Goal: Navigation & Orientation: Find specific page/section

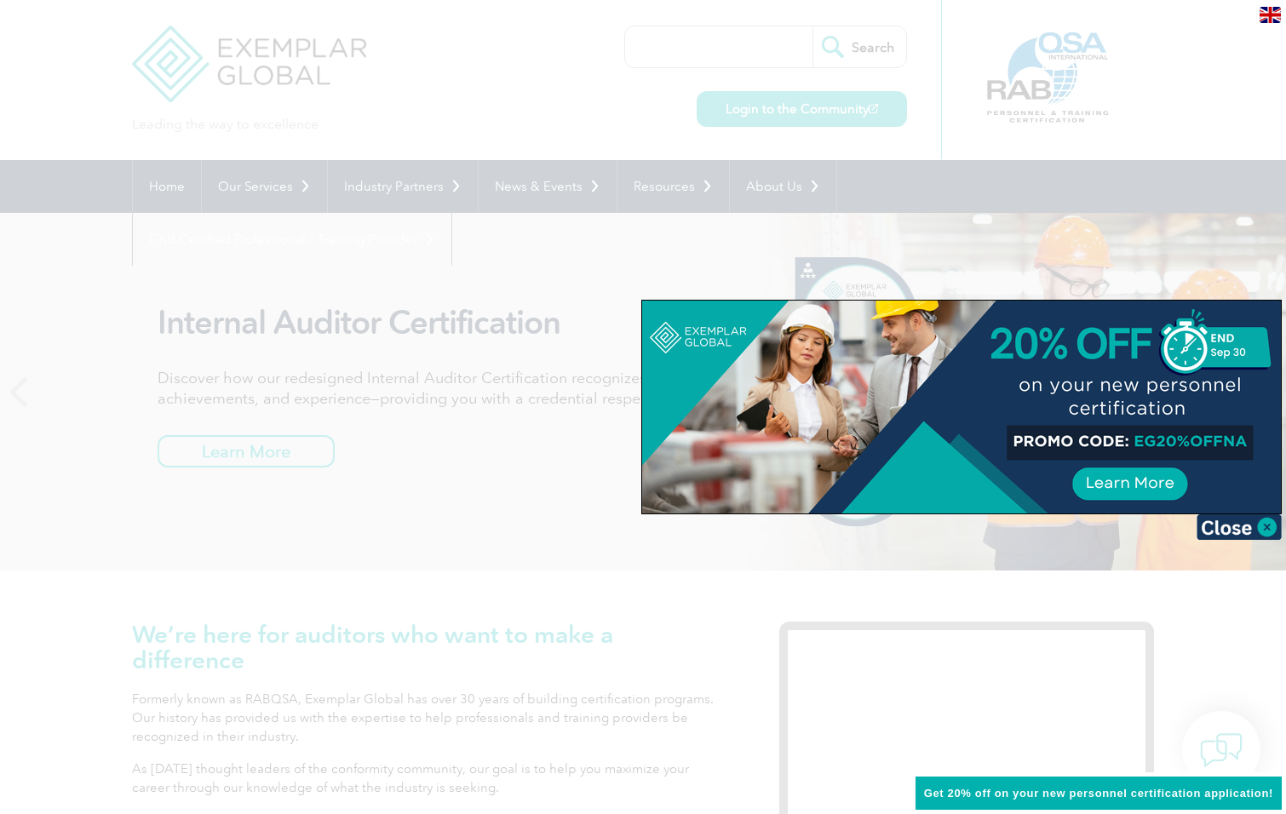
click at [951, 192] on div at bounding box center [643, 407] width 1286 height 814
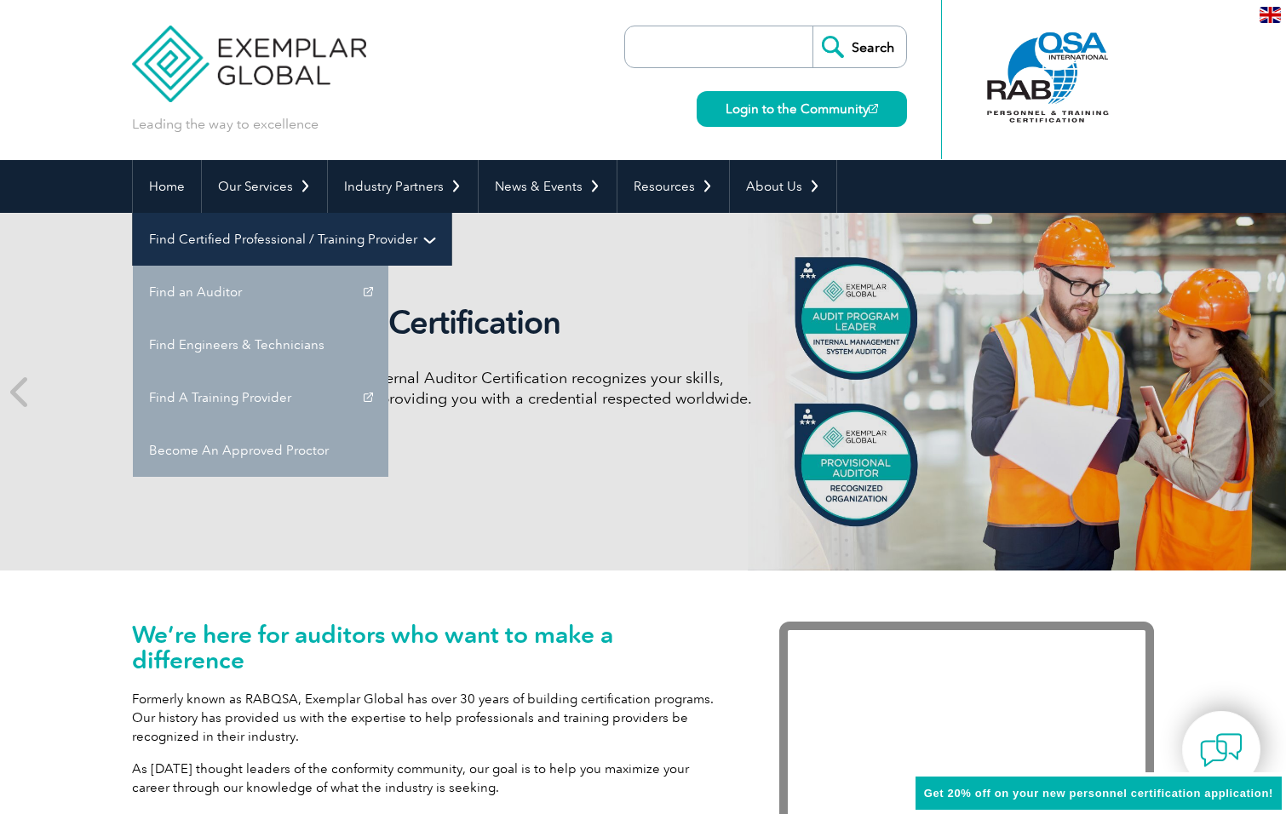
click at [451, 213] on link "Find Certified Professional / Training Provider" at bounding box center [292, 239] width 319 height 53
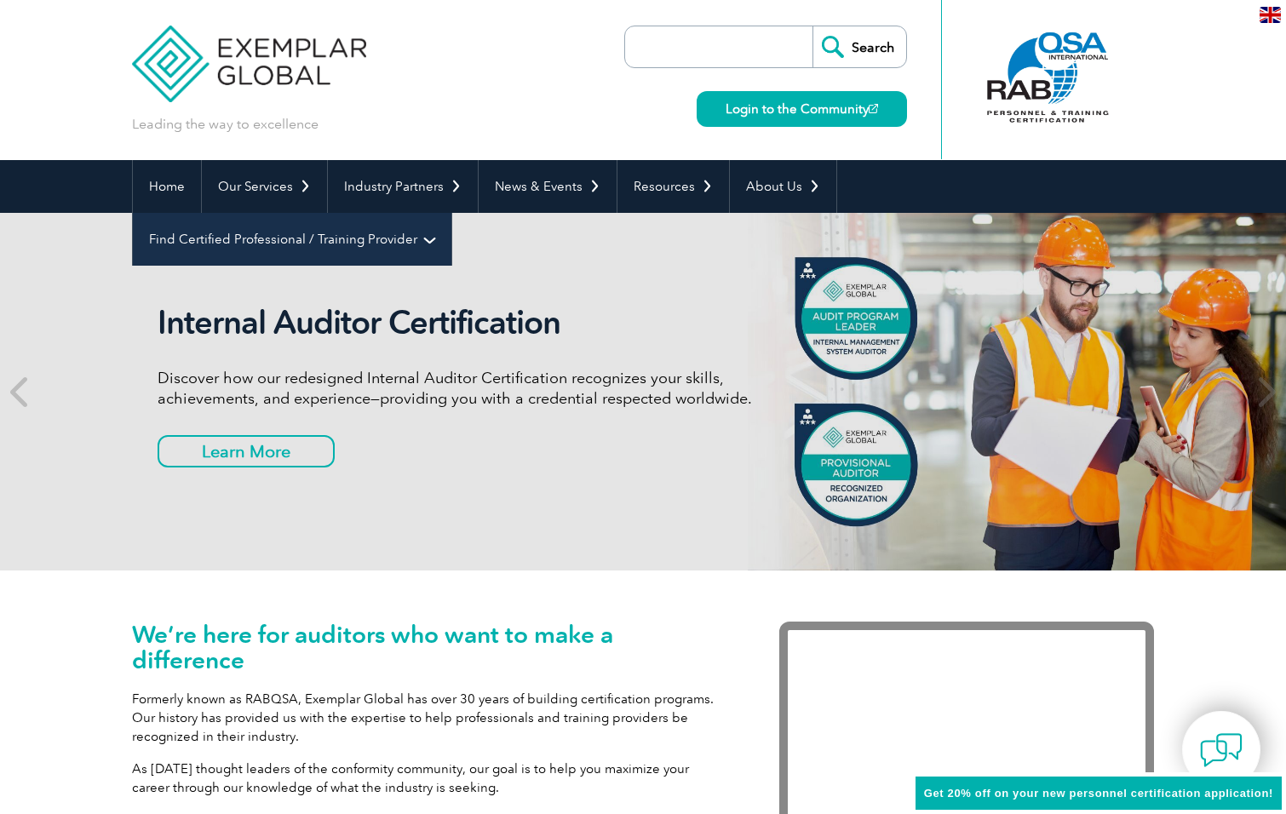
click at [451, 213] on link "Find Certified Professional / Training Provider" at bounding box center [292, 239] width 319 height 53
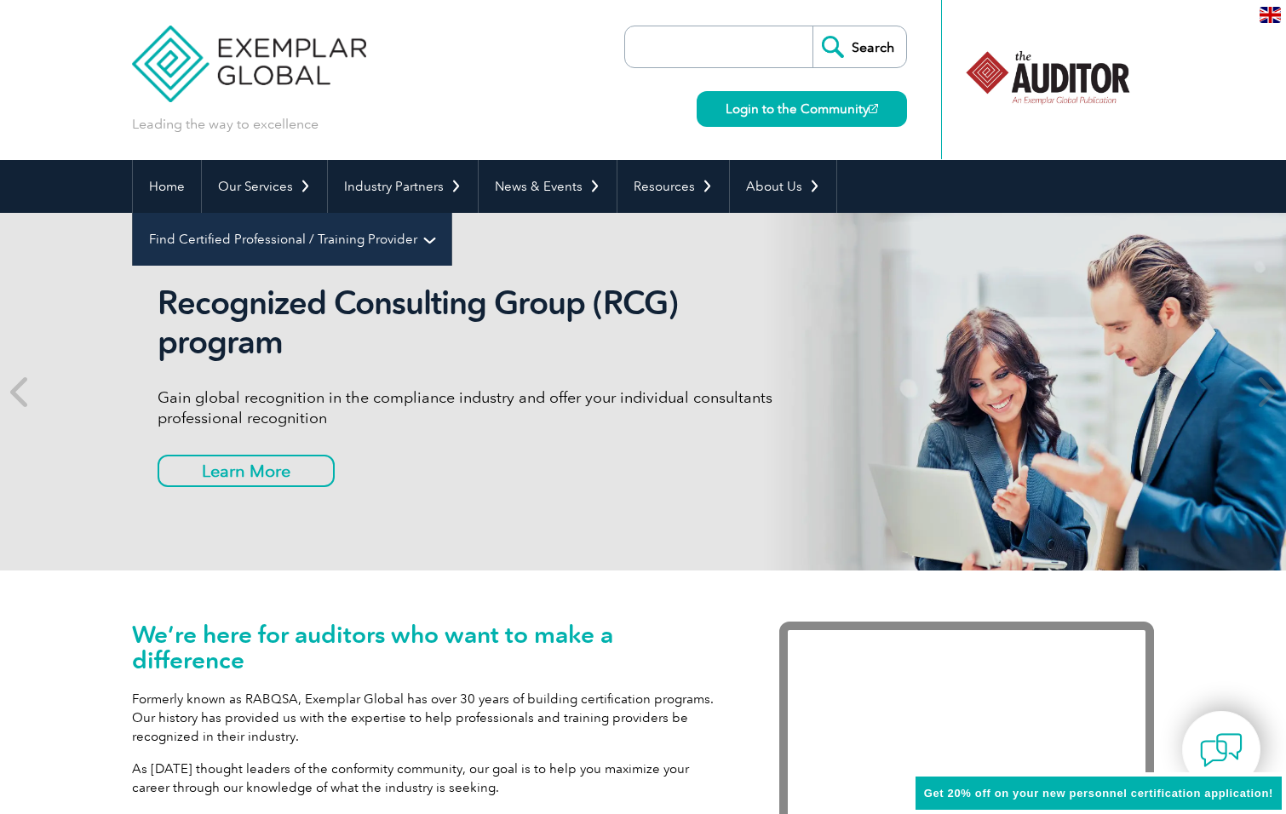
click at [451, 213] on link "Find Certified Professional / Training Provider" at bounding box center [292, 239] width 319 height 53
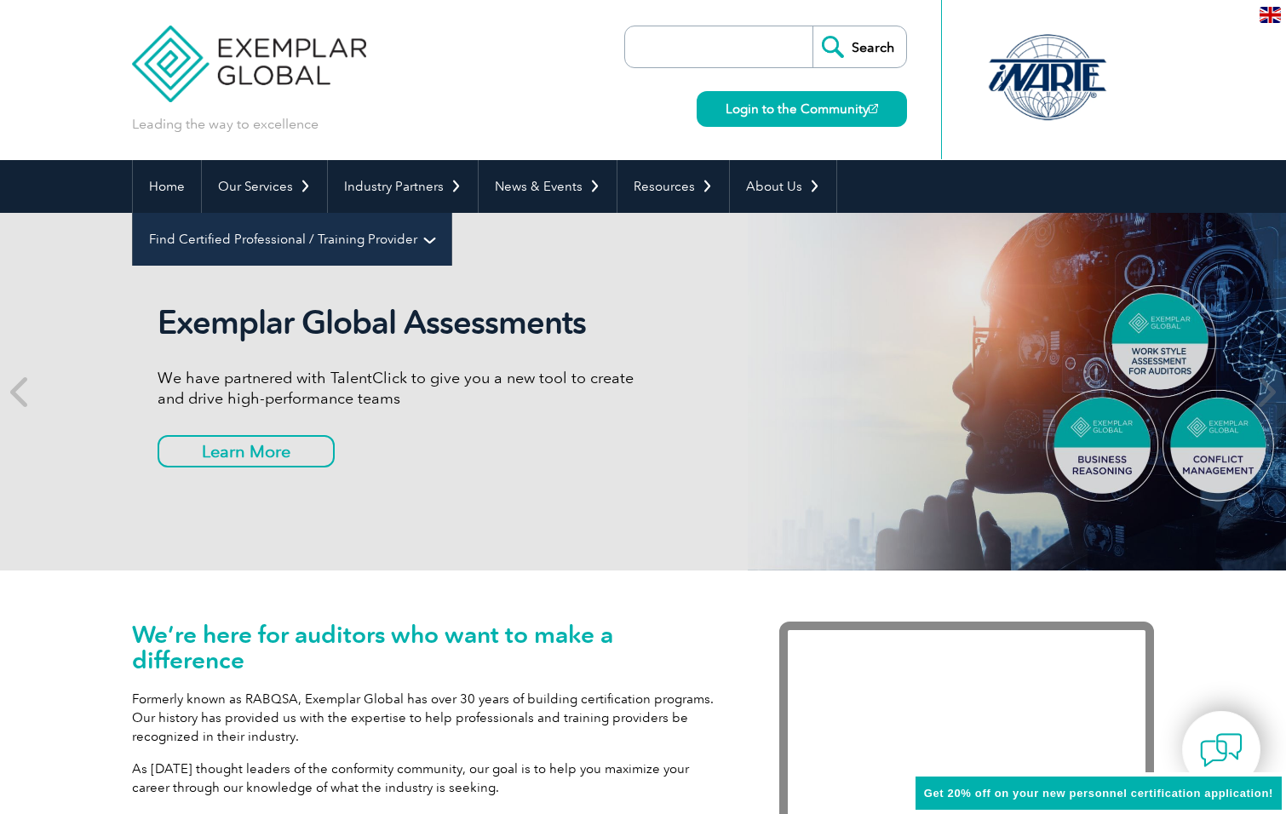
click at [451, 213] on link "Find Certified Professional / Training Provider" at bounding box center [292, 239] width 319 height 53
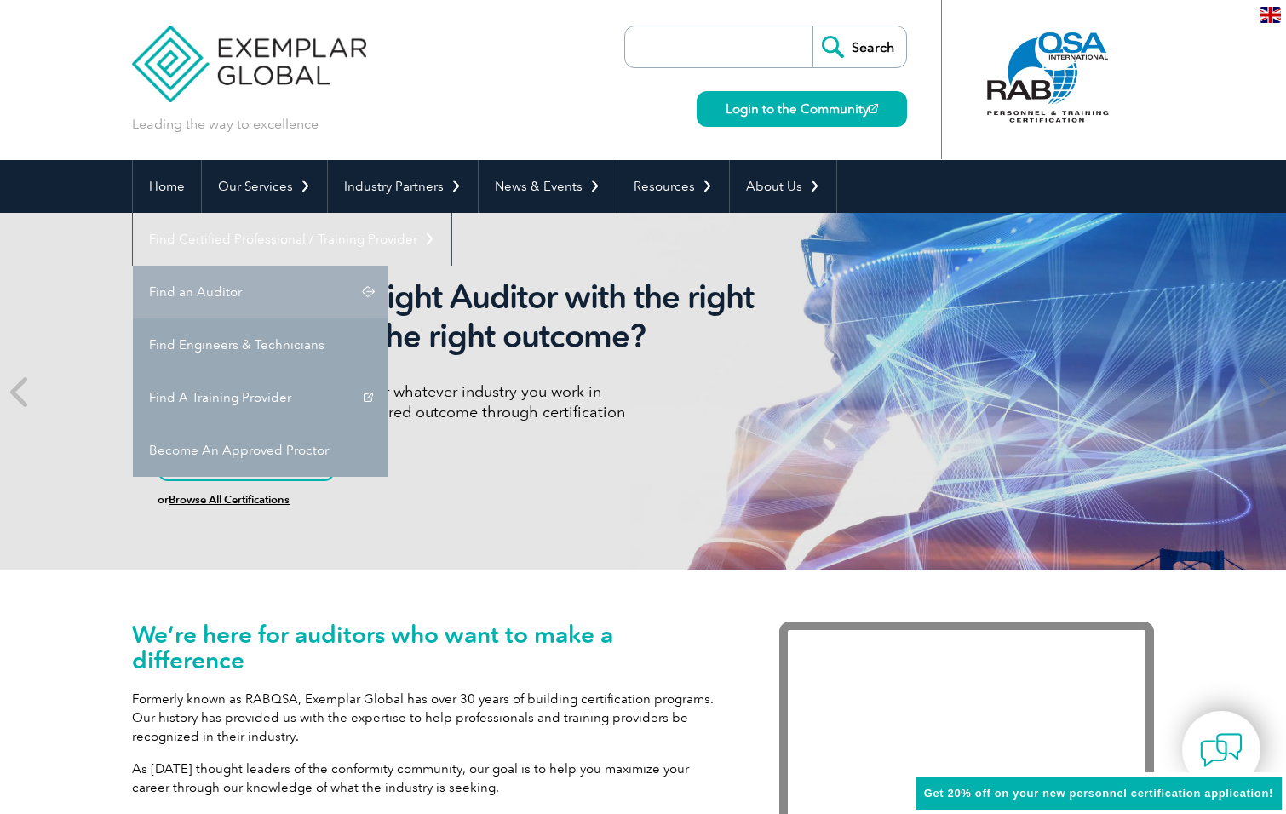
click at [388, 266] on link "Find an Auditor" at bounding box center [261, 292] width 256 height 53
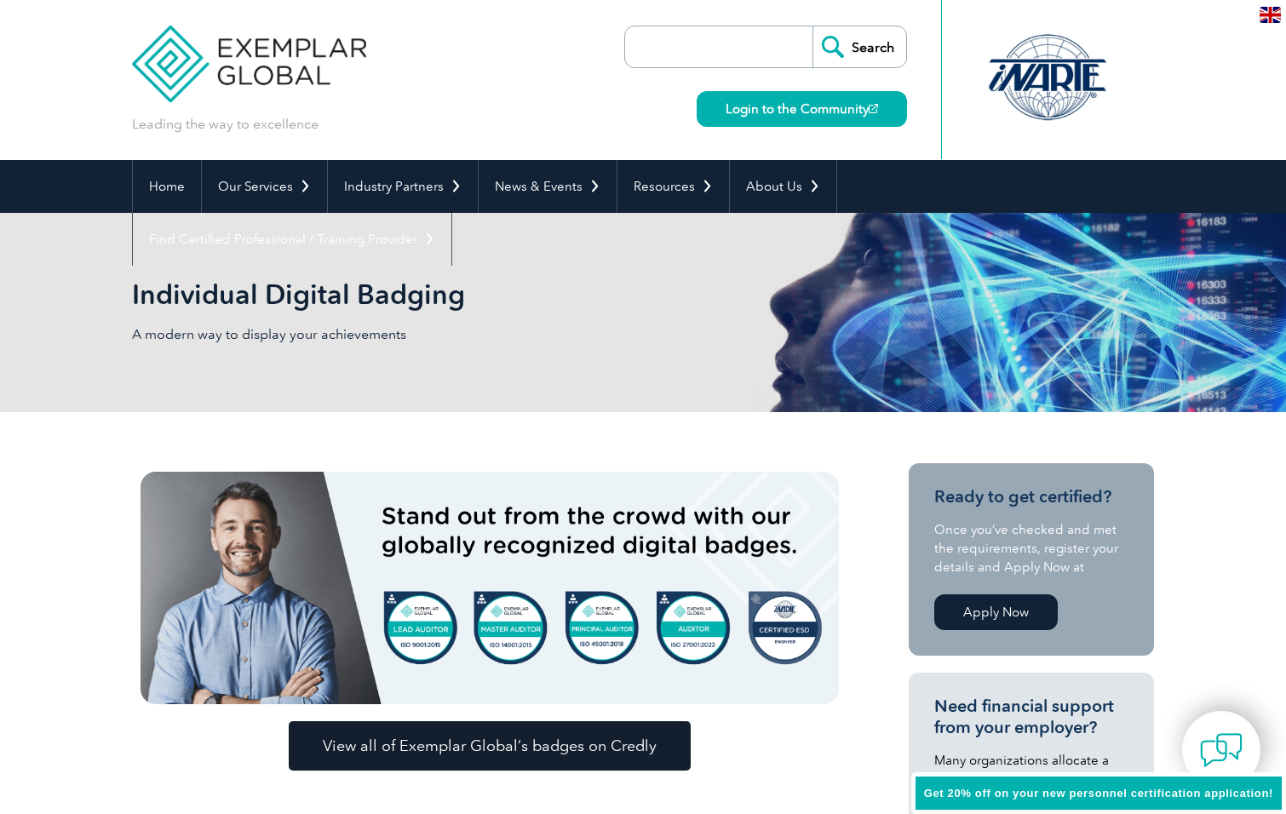
click at [566, 750] on span "View all of Exemplar Global’s badges on Credly" at bounding box center [490, 746] width 334 height 15
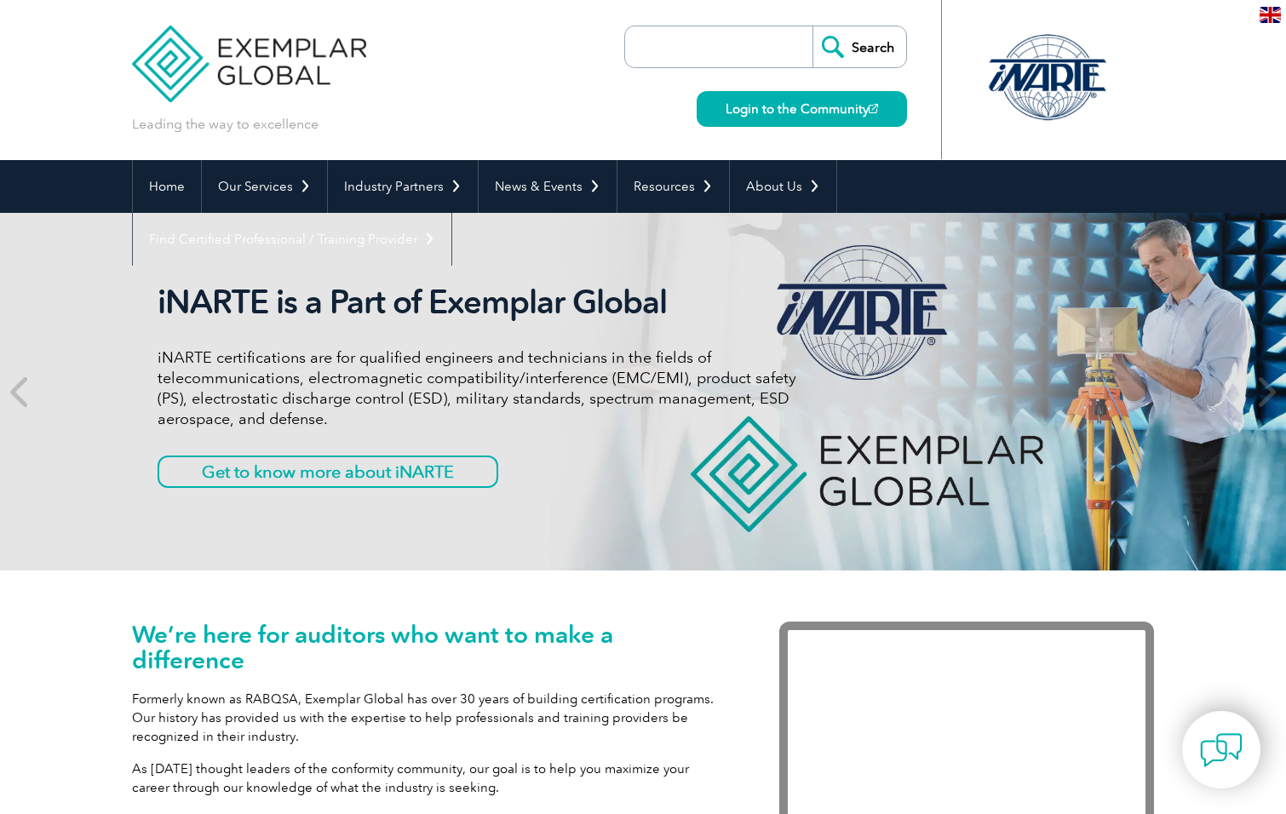
click at [1043, 82] on div at bounding box center [1048, 78] width 170 height 94
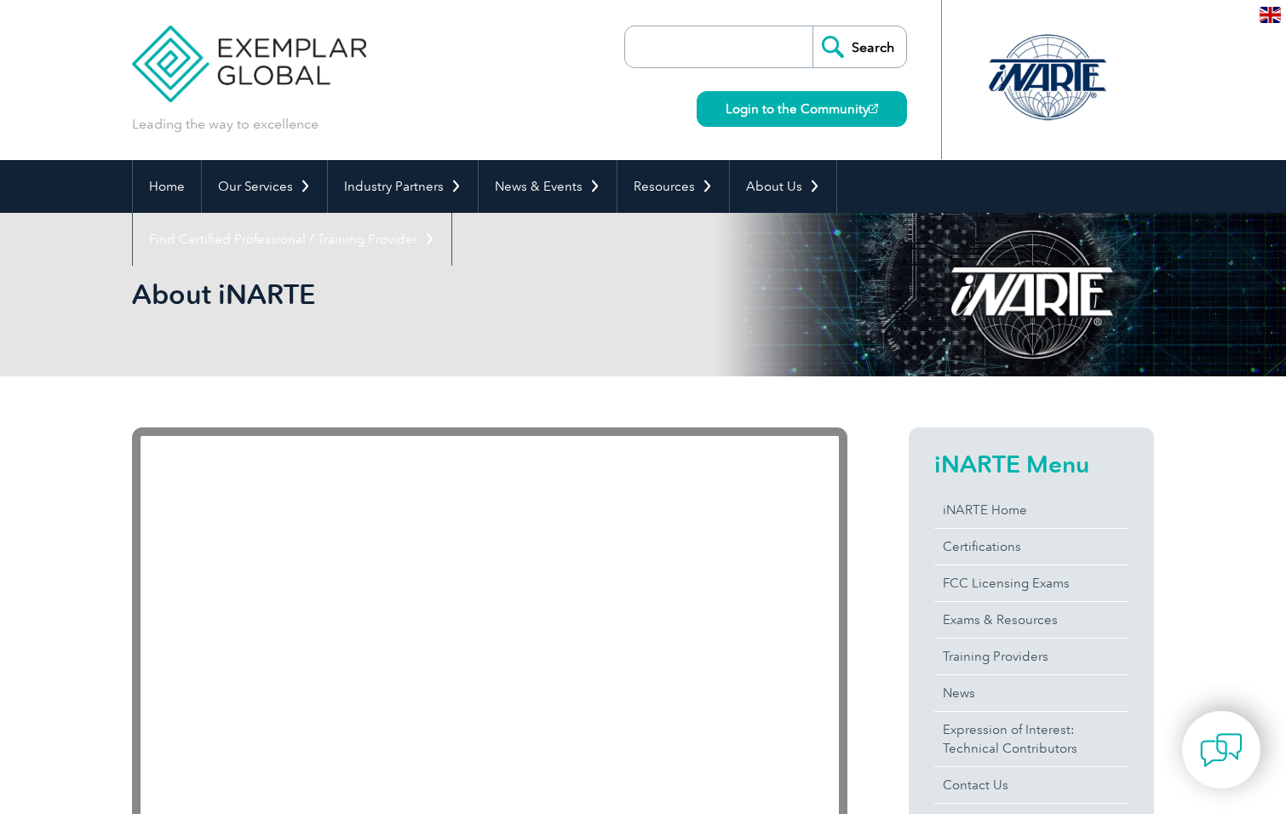
click at [799, 116] on link "Login to the Community" at bounding box center [802, 109] width 210 height 36
